Goal: Task Accomplishment & Management: Use online tool/utility

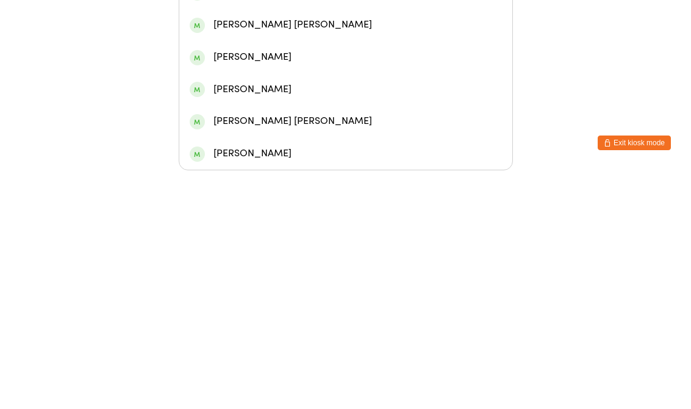
type input "[PERSON_NAME]"
click at [234, 126] on div "[PERSON_NAME]" at bounding box center [346, 134] width 312 height 16
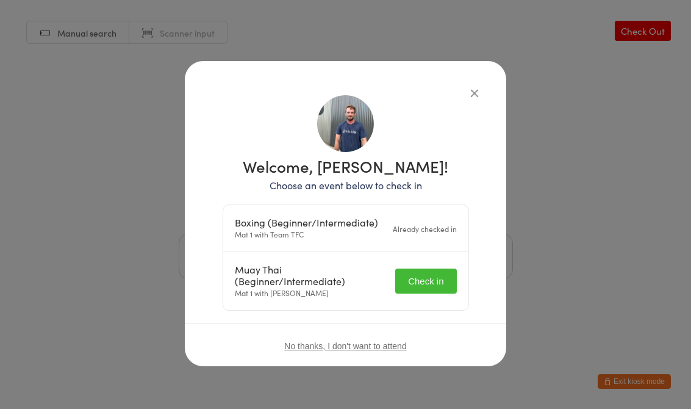
click at [415, 274] on button "Check in" at bounding box center [425, 280] width 61 height 25
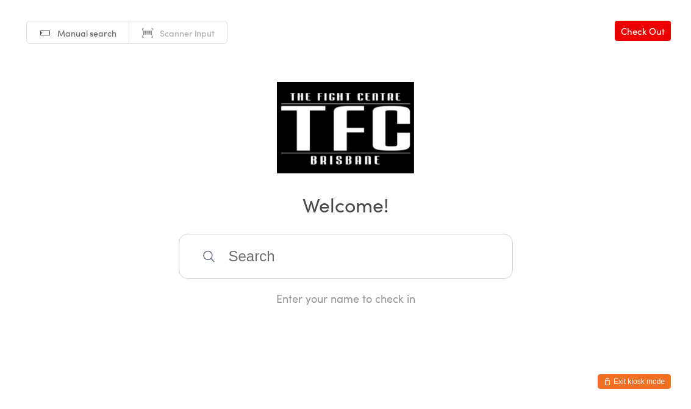
click at [316, 273] on input "search" at bounding box center [346, 256] width 334 height 45
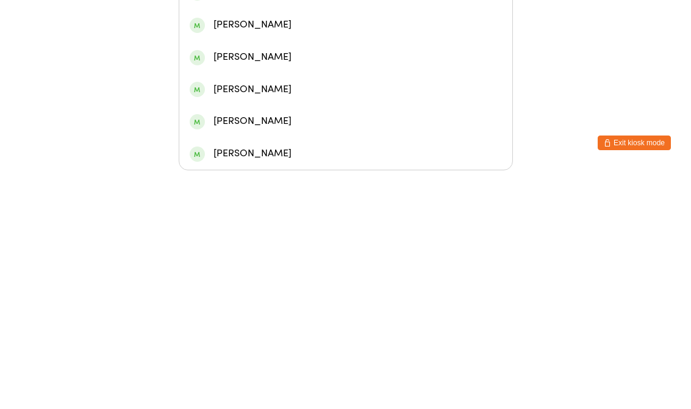
type input "Br"
click at [309, 126] on div "[PERSON_NAME]" at bounding box center [346, 134] width 312 height 16
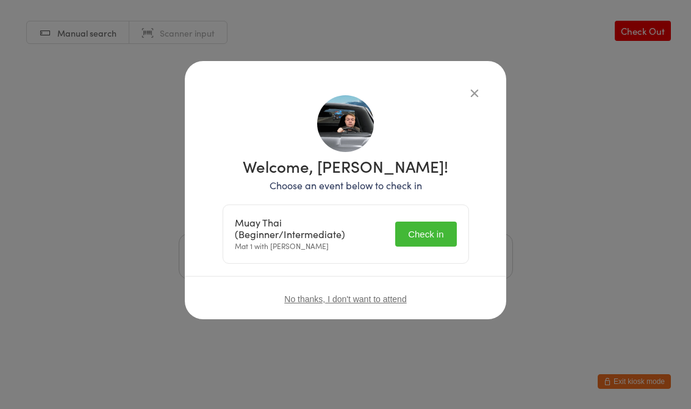
click at [420, 232] on button "Check in" at bounding box center [425, 233] width 61 height 25
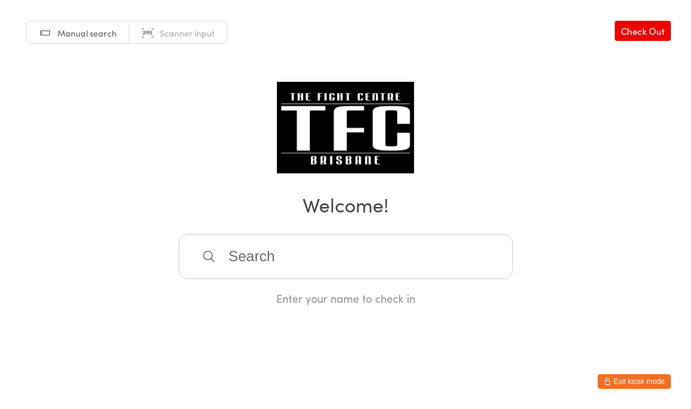
click at [299, 256] on input "search" at bounding box center [346, 256] width 334 height 45
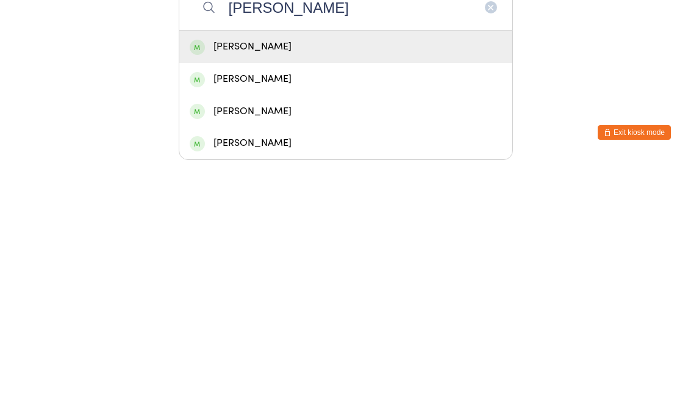
type input "[PERSON_NAME]"
click at [468, 287] on div "[PERSON_NAME]" at bounding box center [346, 295] width 312 height 16
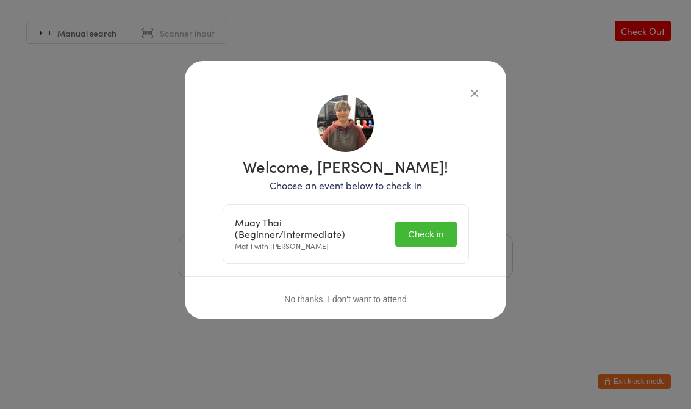
click at [435, 229] on button "Check in" at bounding box center [425, 233] width 61 height 25
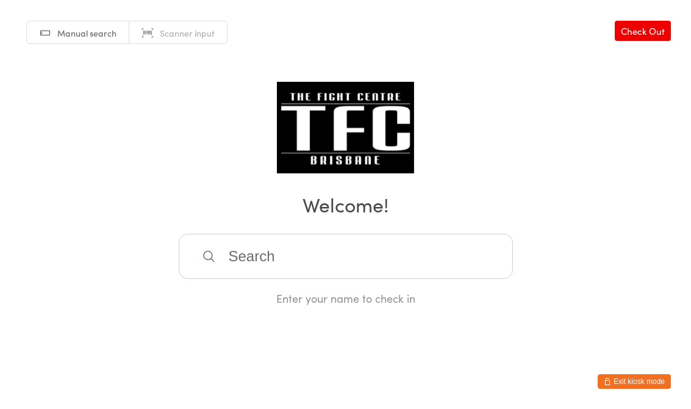
click at [301, 256] on input "search" at bounding box center [346, 256] width 334 height 45
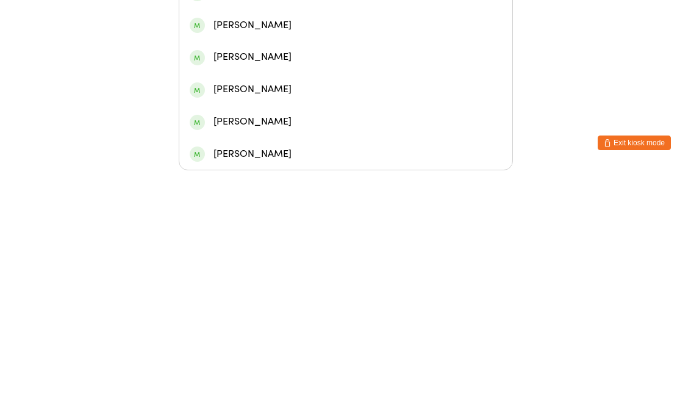
type input "[PERSON_NAME]"
click at [248, 62] on div "[PERSON_NAME]" at bounding box center [346, 70] width 312 height 16
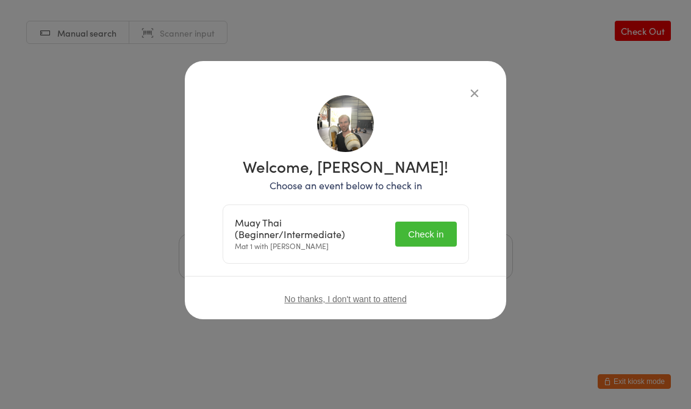
click at [439, 229] on button "Check in" at bounding box center [425, 233] width 61 height 25
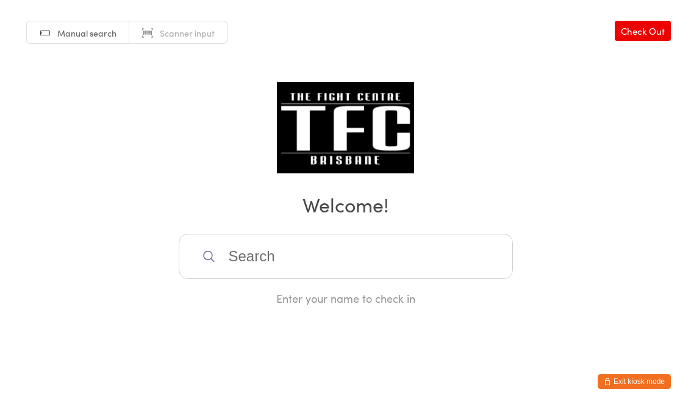
click at [260, 257] on input "search" at bounding box center [346, 256] width 334 height 45
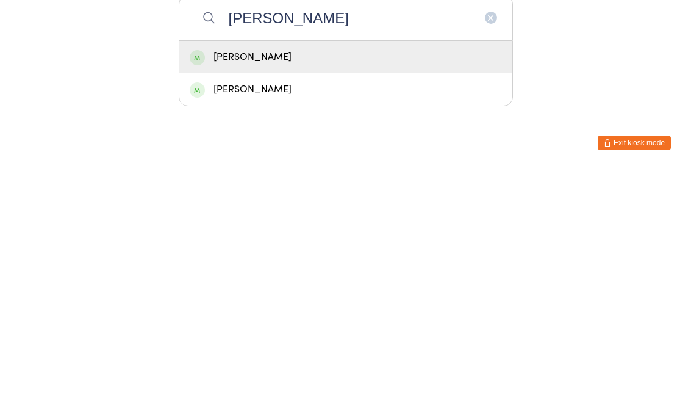
type input "[PERSON_NAME]"
click at [198, 288] on span at bounding box center [197, 295] width 15 height 15
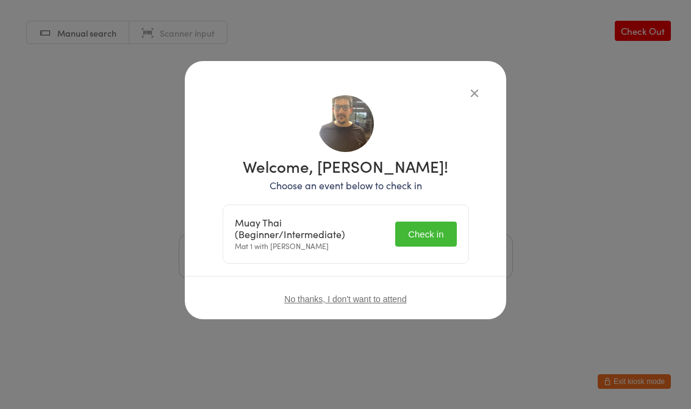
click at [434, 232] on button "Check in" at bounding box center [425, 233] width 61 height 25
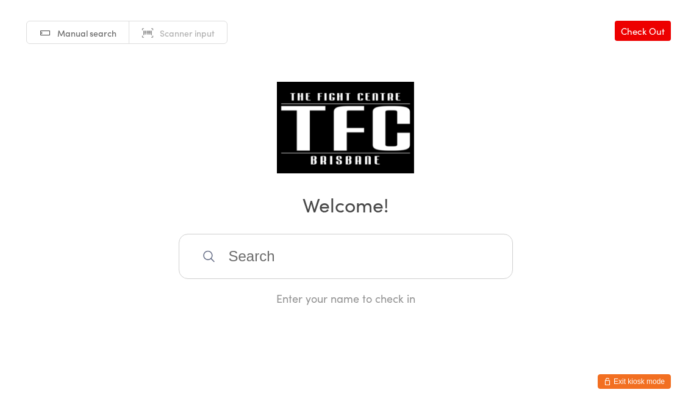
click at [259, 226] on div "Manual search Scanner input Check Out Welcome! Enter your name to check in" at bounding box center [345, 153] width 691 height 306
click at [273, 256] on input "search" at bounding box center [346, 256] width 334 height 45
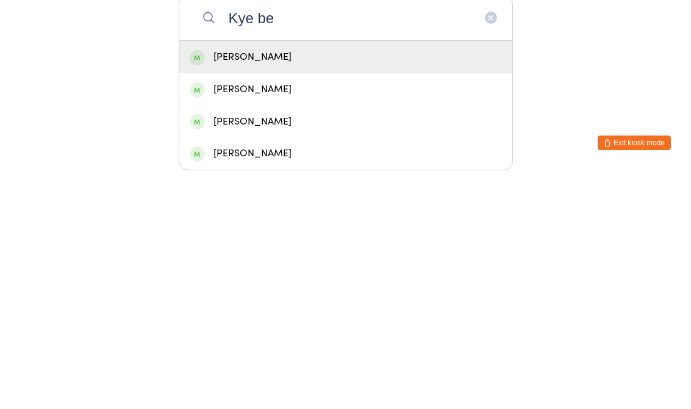
type input "Kye be"
click at [260, 287] on div "[PERSON_NAME]" at bounding box center [346, 295] width 312 height 16
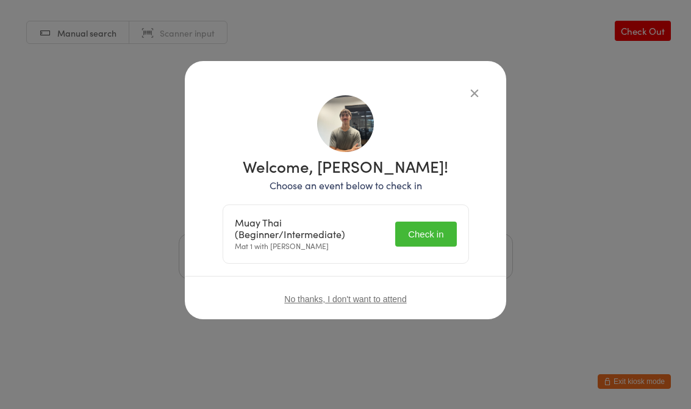
click at [428, 222] on button "Check in" at bounding box center [425, 233] width 61 height 25
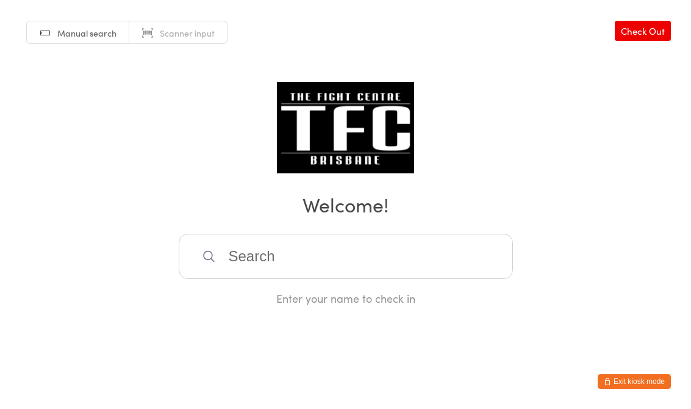
click at [367, 260] on input "search" at bounding box center [346, 256] width 334 height 45
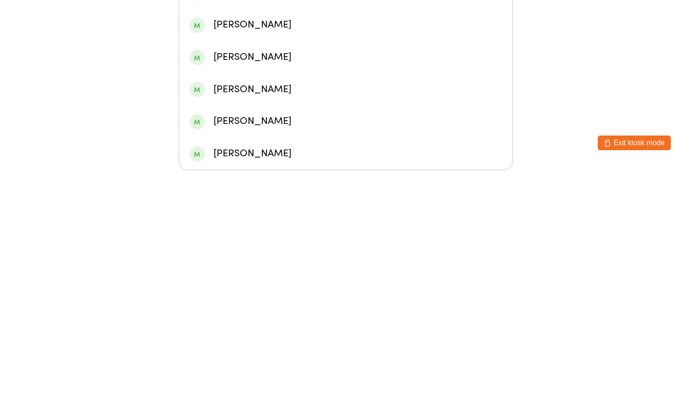
type input "Bry"
click at [304, 126] on div "[PERSON_NAME]" at bounding box center [346, 134] width 312 height 16
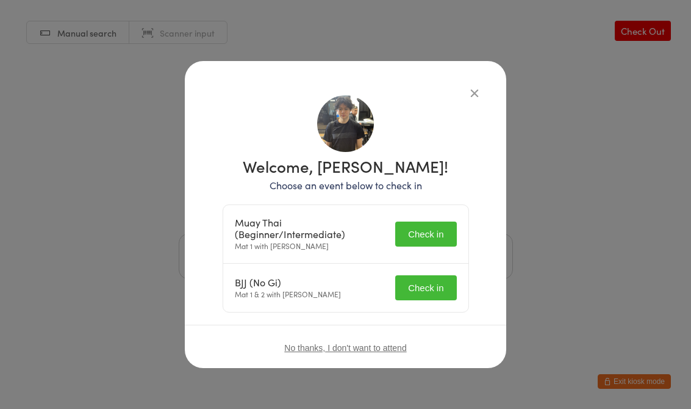
click at [431, 235] on button "Check in" at bounding box center [425, 233] width 61 height 25
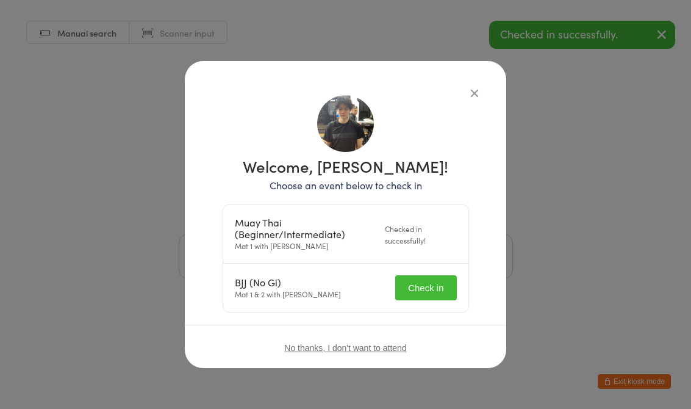
click at [432, 287] on button "Check in" at bounding box center [425, 287] width 61 height 25
